Goal: Communication & Community: Answer question/provide support

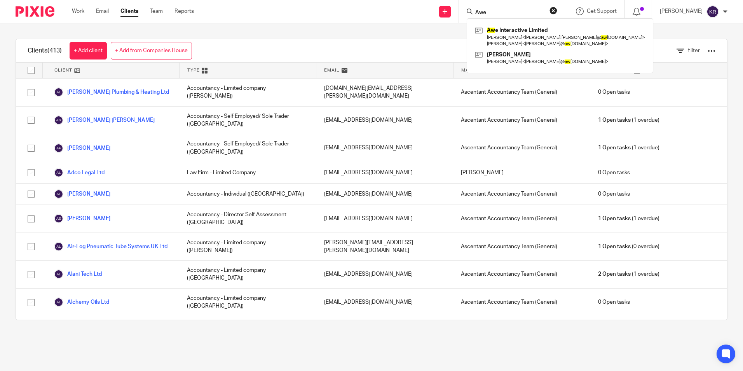
type input "Awe"
click button "submit" at bounding box center [0, 0] width 0 height 0
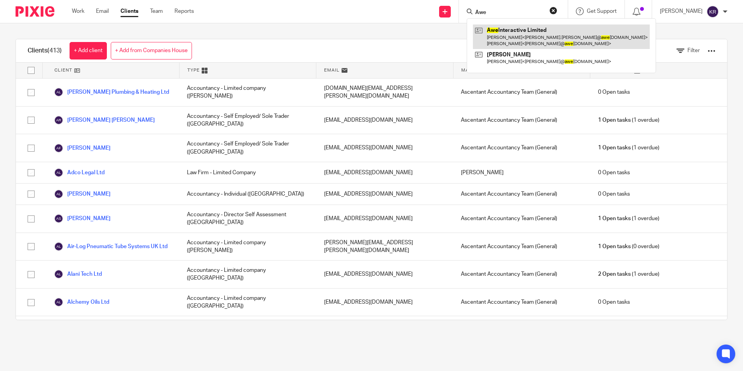
click at [528, 37] on link at bounding box center [561, 36] width 177 height 24
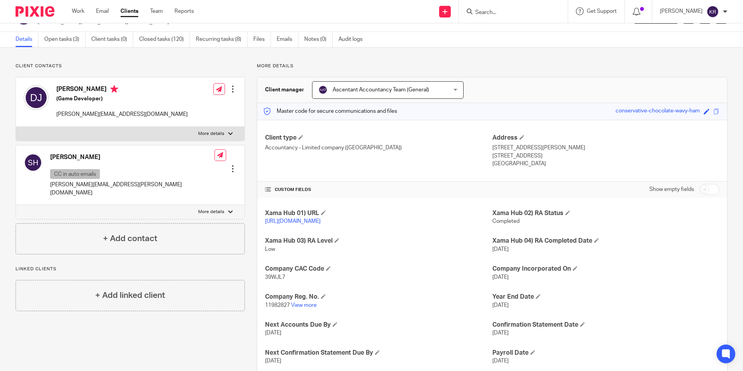
scroll to position [39, 0]
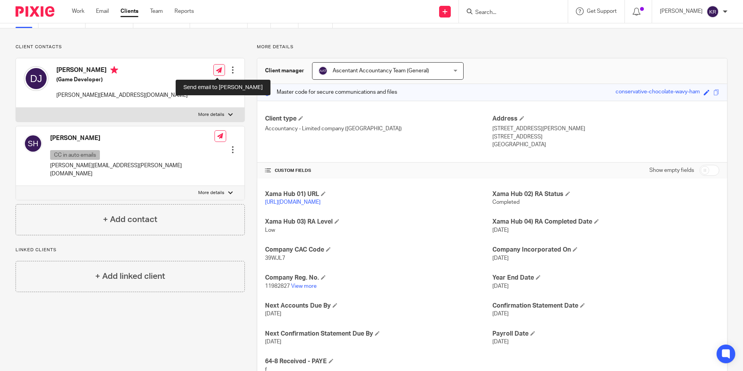
click at [218, 70] on icon at bounding box center [219, 70] width 6 height 6
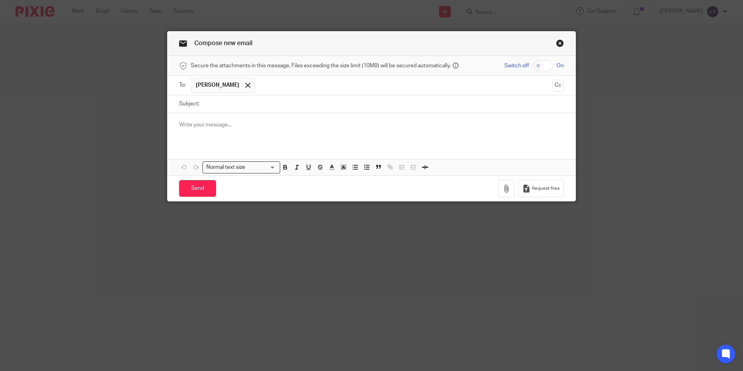
click at [253, 105] on input "Subject:" at bounding box center [383, 103] width 361 height 17
type input "Todays Meeting"
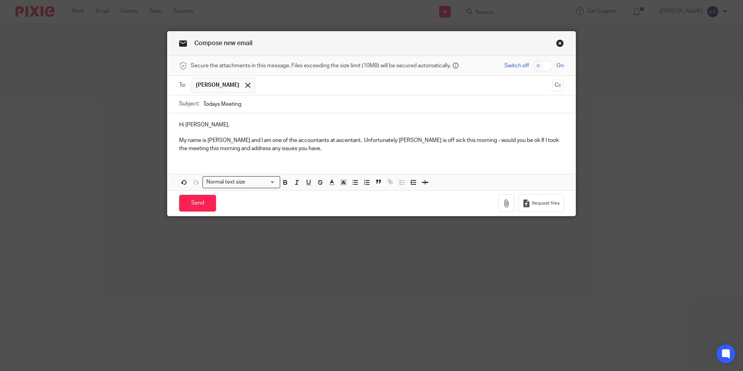
drag, startPoint x: 317, startPoint y: 141, endPoint x: 302, endPoint y: 147, distance: 15.8
click at [303, 147] on p "My name is Kim and I am one of the accountants at ascentant. Unfortunately Beth…" at bounding box center [371, 144] width 385 height 16
click at [303, 138] on p "My name is Kim and I am one of the accountants at ascentant. Unfortunately Beth…" at bounding box center [371, 144] width 385 height 16
click at [300, 150] on p "My name is Kim and I am one of the accountants at Ascentant. Unfortunately Beth…" at bounding box center [371, 144] width 385 height 16
click at [312, 142] on p "My name is Kim and I am one of the accountants at Ascentant. Unfortunately Beth…" at bounding box center [371, 144] width 385 height 16
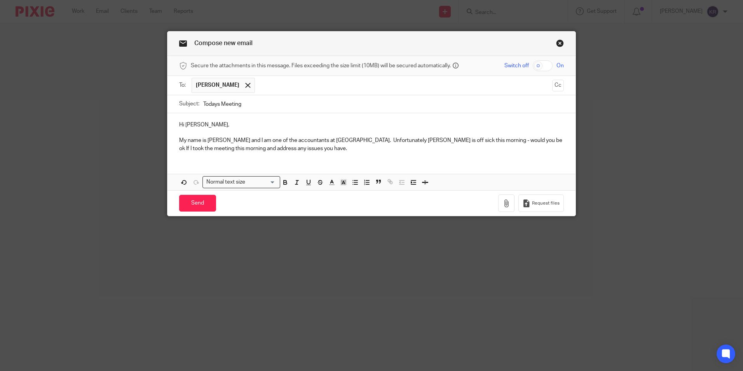
click at [266, 147] on p "My name is Kim and I am one of the accountants at Ascentant. Unfortunately Beth…" at bounding box center [371, 144] width 385 height 16
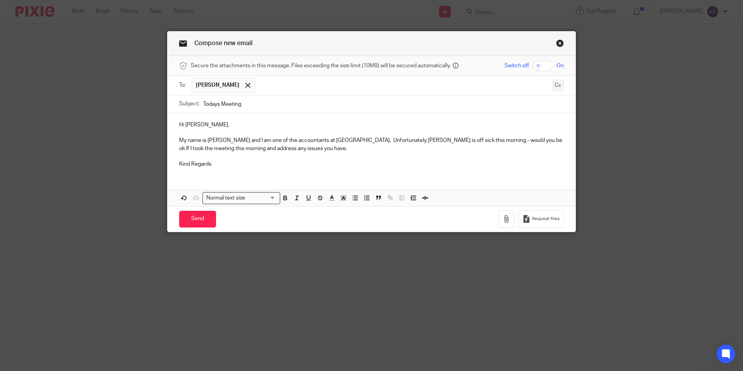
click at [556, 87] on button "Cc" at bounding box center [558, 86] width 12 height 12
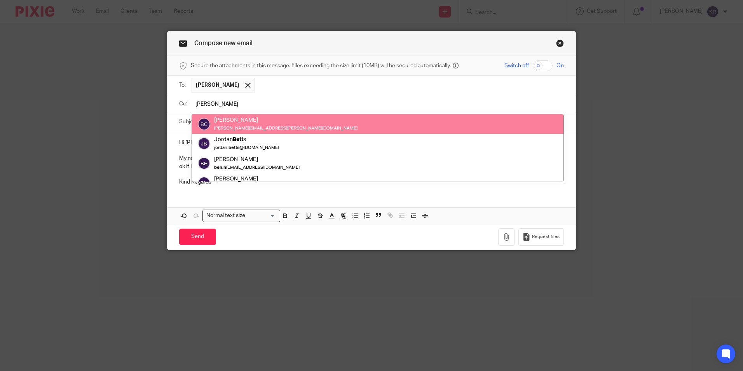
type input "Beth"
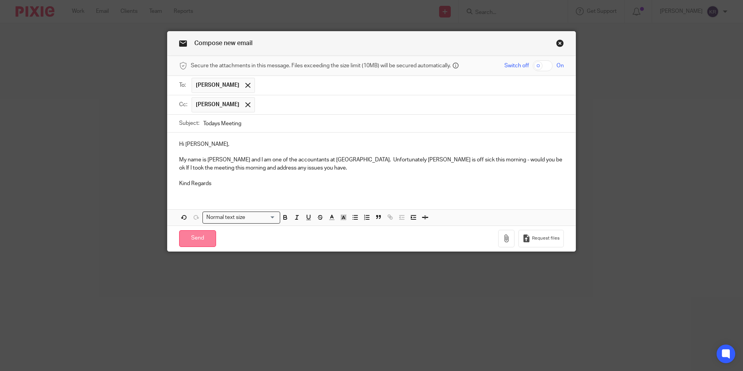
click at [186, 239] on input "Send" at bounding box center [197, 238] width 37 height 17
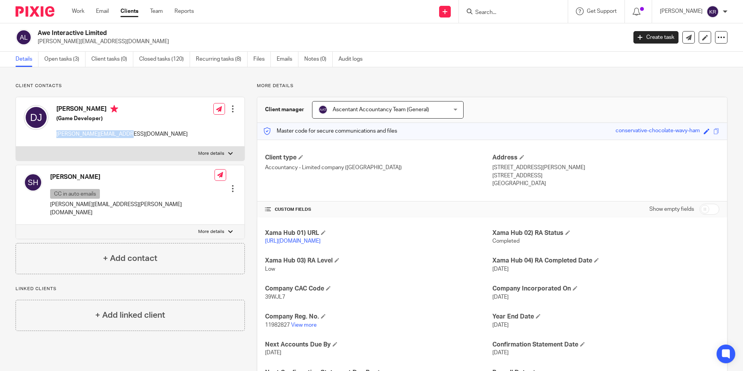
drag, startPoint x: 123, startPoint y: 134, endPoint x: 58, endPoint y: 134, distance: 65.3
click at [58, 134] on div "David Jones (Game Developer) david@aweinteractive.com Edit contact Create clien…" at bounding box center [130, 121] width 228 height 49
copy p "[PERSON_NAME][EMAIL_ADDRESS][DOMAIN_NAME]"
